Goal: Navigation & Orientation: Find specific page/section

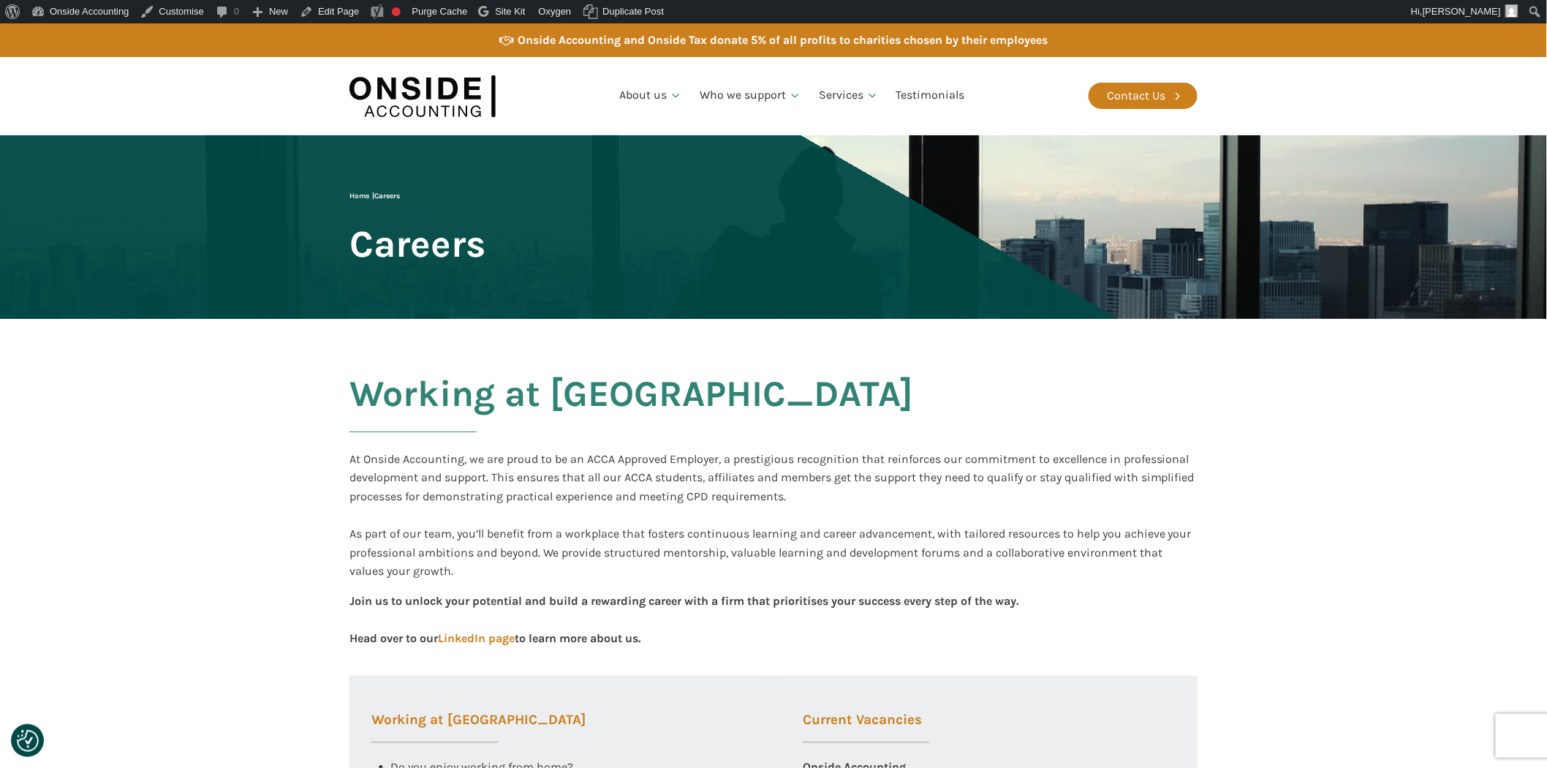
click at [420, 89] on img at bounding box center [422, 96] width 146 height 56
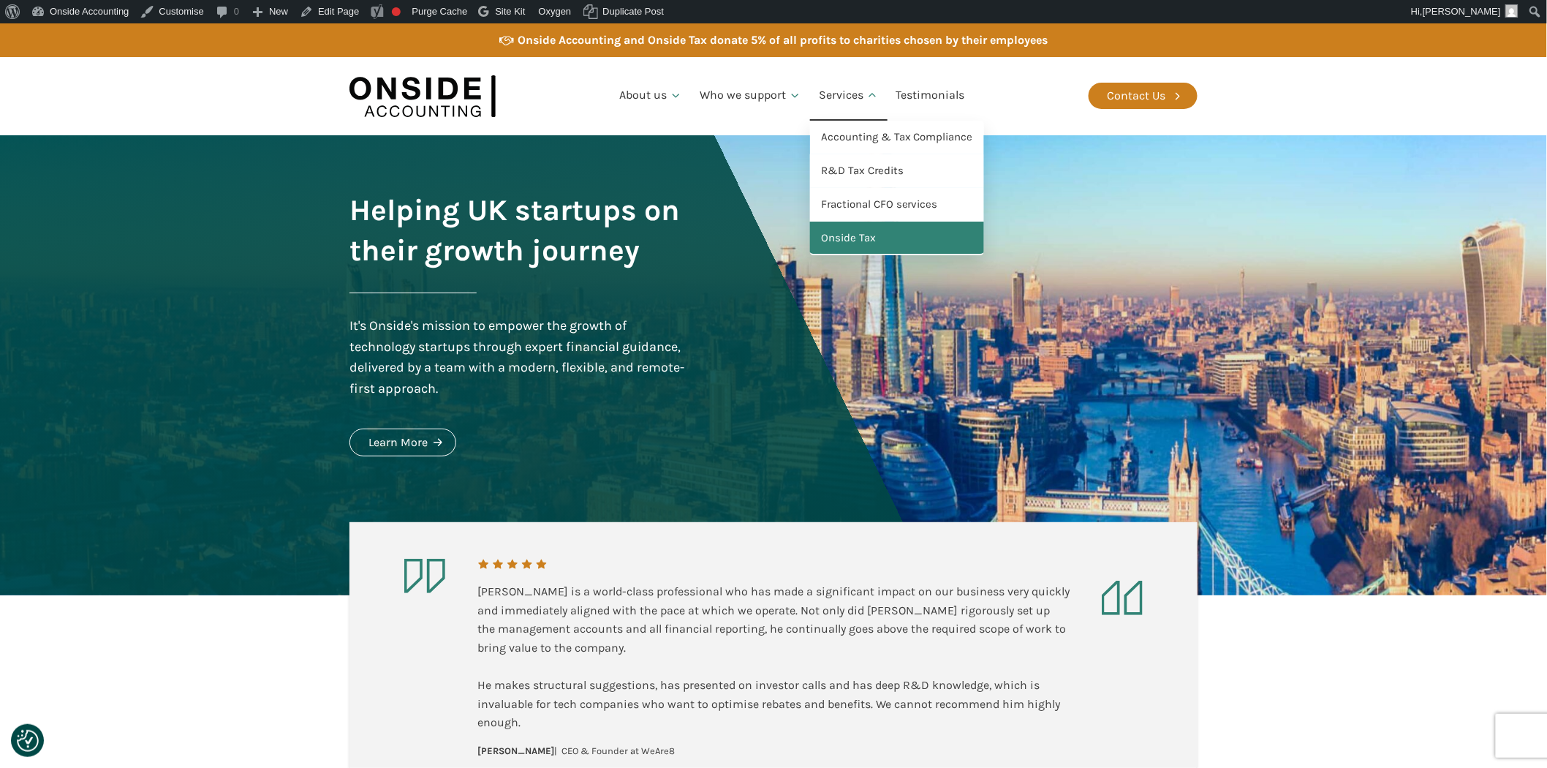
click at [871, 236] on link "Onside Tax" at bounding box center [897, 239] width 174 height 34
